Goal: Task Accomplishment & Management: Manage account settings

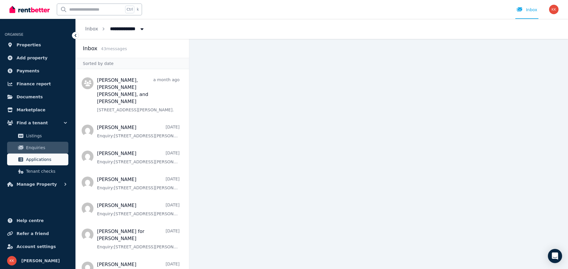
click at [38, 159] on span "Applications" at bounding box center [46, 159] width 40 height 7
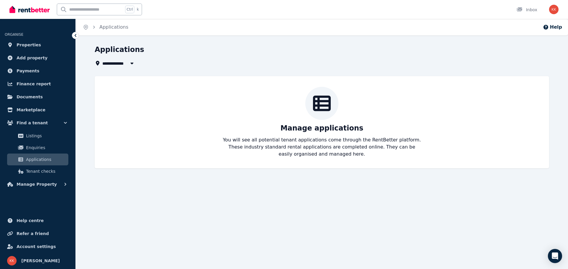
click at [129, 58] on div "**********" at bounding box center [320, 56] width 451 height 22
click at [118, 65] on span "All Properties" at bounding box center [121, 63] width 38 height 7
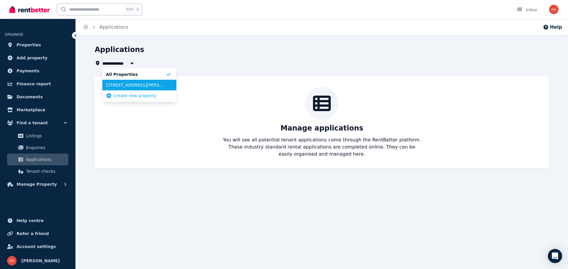
click at [132, 86] on span "[STREET_ADDRESS][PERSON_NAME]" at bounding box center [136, 85] width 60 height 6
type input "**********"
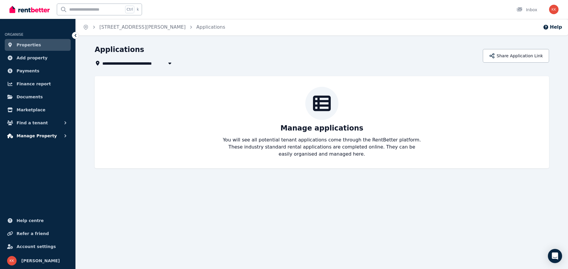
click at [35, 137] on span "Manage Property" at bounding box center [37, 135] width 40 height 7
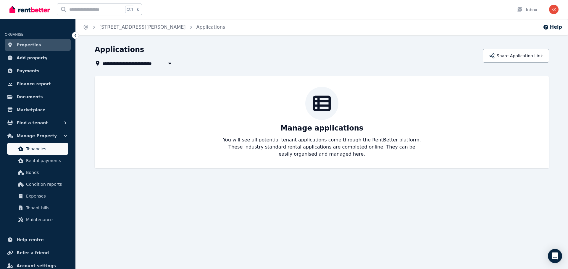
click at [35, 145] on span "Tenancies" at bounding box center [46, 148] width 40 height 7
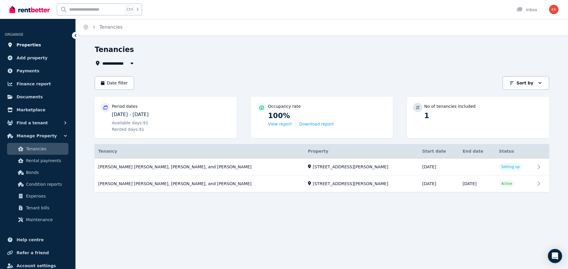
click at [26, 45] on span "Properties" at bounding box center [29, 44] width 25 height 7
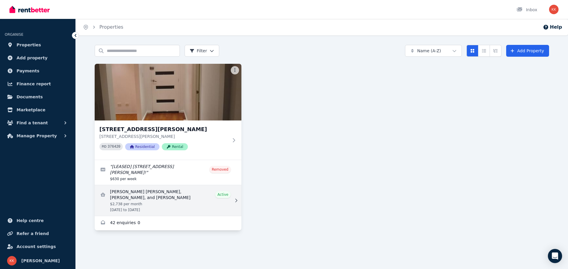
click at [190, 196] on link "View details for Dannielle Sheridan Campbell-Crean, Tawnee Campbell, and Joel C…" at bounding box center [168, 200] width 147 height 31
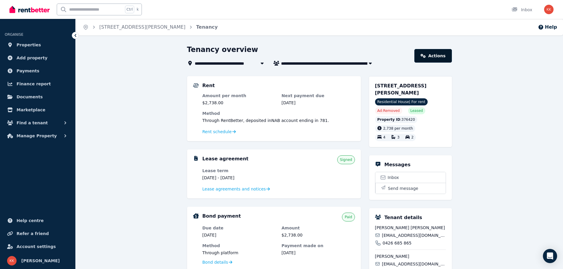
click at [426, 54] on icon at bounding box center [423, 56] width 5 height 4
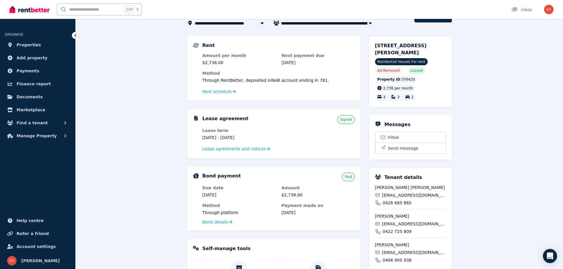
scroll to position [39, 0]
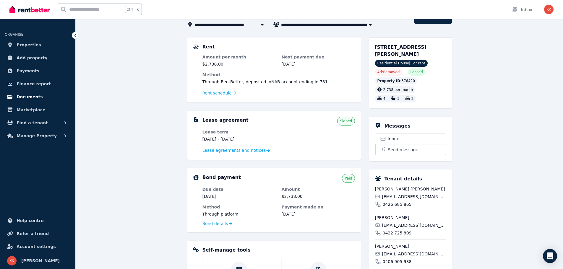
click at [28, 95] on span "Documents" at bounding box center [30, 96] width 26 height 7
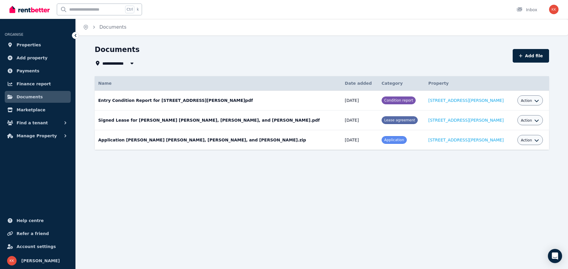
click at [525, 139] on button "Action" at bounding box center [530, 140] width 18 height 5
click at [506, 162] on link "View" at bounding box center [511, 164] width 57 height 11
click at [553, 7] on img "button" at bounding box center [553, 9] width 9 height 9
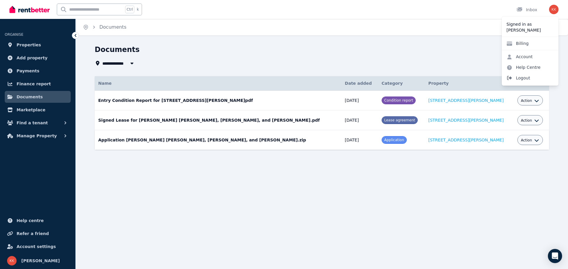
click at [529, 77] on span "Logout" at bounding box center [529, 78] width 57 height 11
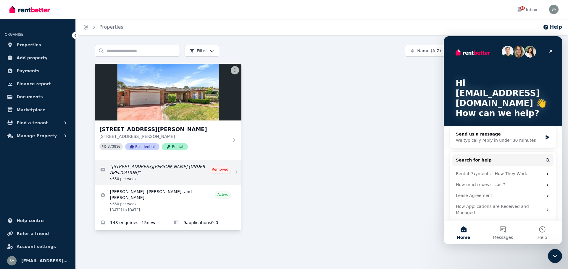
click at [164, 168] on link "Edit listing: 26 Jacqueline Place Pakenham VIC 3810 [UNDER APPLICATION]" at bounding box center [168, 172] width 147 height 25
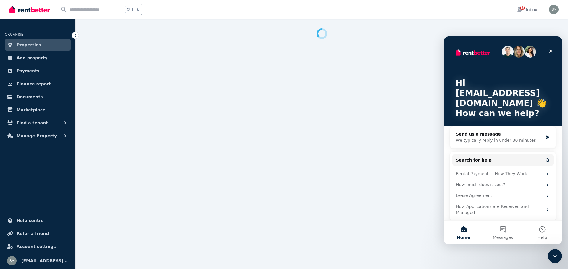
select select "**********"
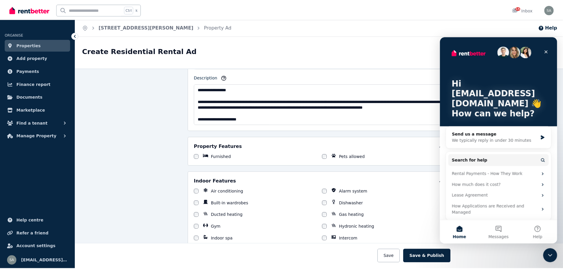
scroll to position [296, 0]
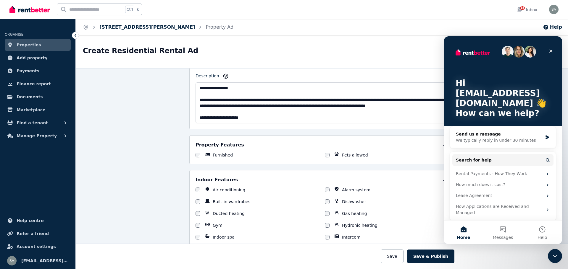
click at [124, 27] on link "26 Jacqueline Pl, Pakenham" at bounding box center [147, 27] width 96 height 6
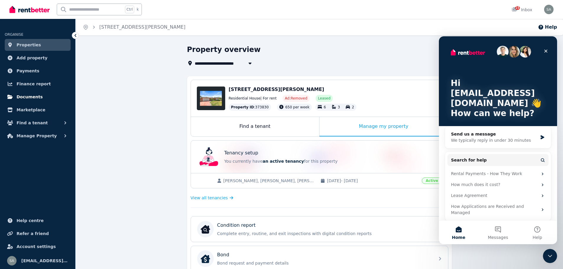
click at [27, 93] on link "Documents" at bounding box center [38, 97] width 66 height 12
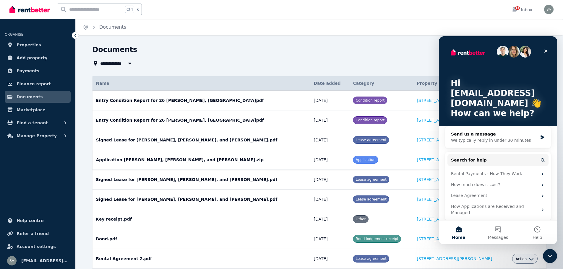
click at [265, 163] on td "Application Ashleigh O'Lynn, Michael O'Lynn, and Hayley Devent.zip Date added: …" at bounding box center [202, 160] width 218 height 20
click at [549, 50] on div "Close" at bounding box center [546, 51] width 11 height 11
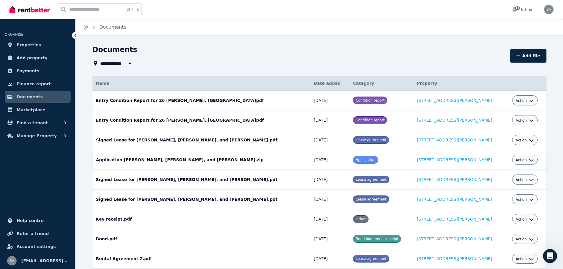
click at [522, 156] on div "Action" at bounding box center [525, 160] width 26 height 10
click at [529, 158] on icon "button" at bounding box center [531, 160] width 5 height 5
click at [495, 185] on link "View" at bounding box center [506, 184] width 57 height 11
click at [38, 137] on span "Manage Property" at bounding box center [37, 135] width 40 height 7
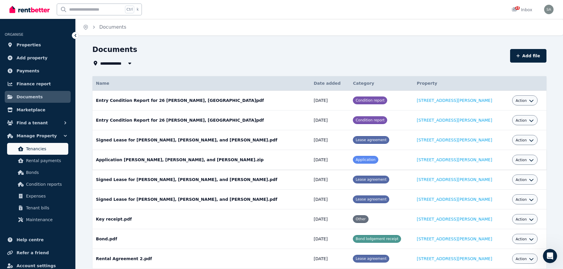
click at [40, 146] on span "Tenancies" at bounding box center [46, 148] width 40 height 7
